Goal: Navigation & Orientation: Find specific page/section

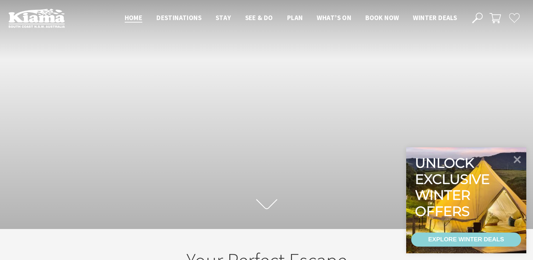
scroll to position [126, 538]
click at [518, 155] on icon at bounding box center [517, 159] width 17 height 17
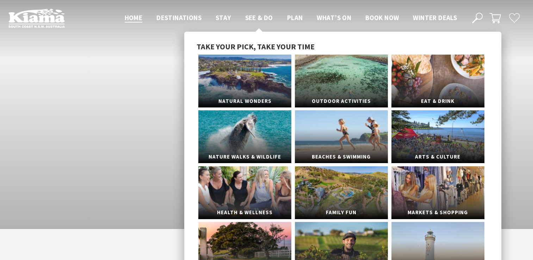
click at [249, 19] on span "See & Do" at bounding box center [259, 17] width 28 height 8
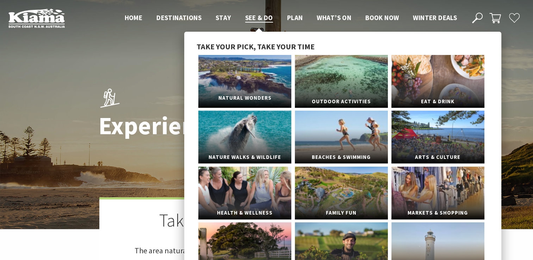
click at [248, 81] on link "Natural Wonders" at bounding box center [244, 81] width 93 height 53
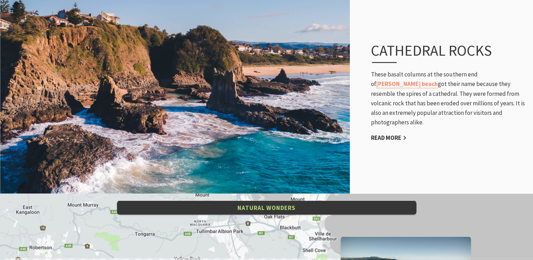
scroll to position [1202, 0]
